Goal: Find specific page/section: Find specific page/section

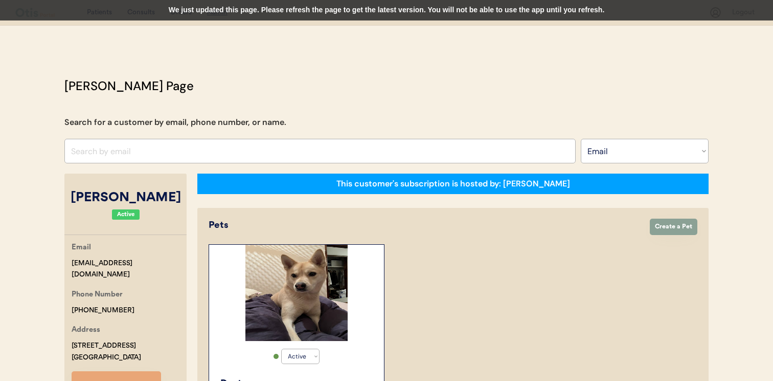
select select ""Email""
select select "true"
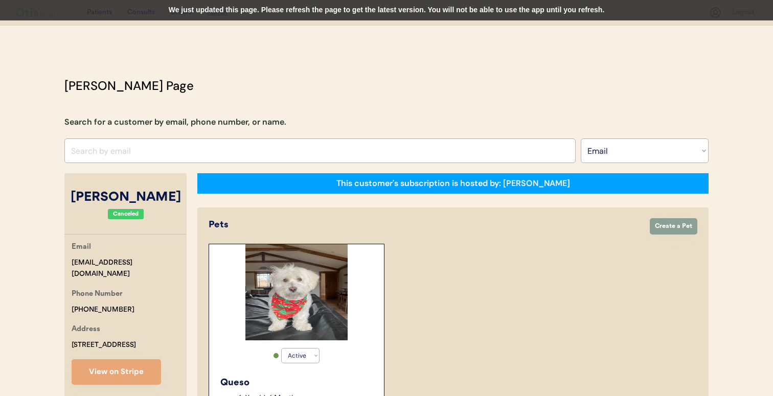
select select ""Email""
select select "true"
click at [332, 143] on input "input" at bounding box center [320, 151] width 512 height 25
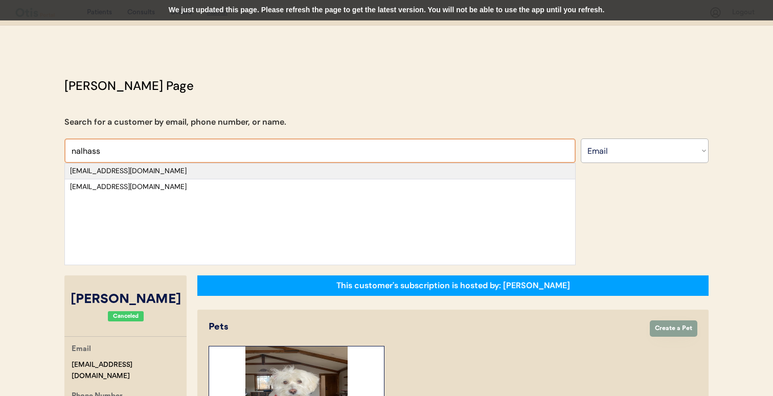
type input "nalhass"
click at [321, 168] on div "[EMAIL_ADDRESS][DOMAIN_NAME]" at bounding box center [320, 171] width 500 height 10
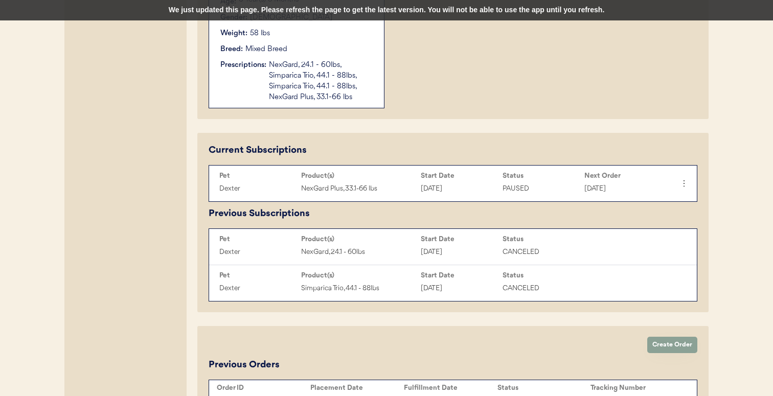
scroll to position [399, 0]
